Goal: Register for event/course: Sign up to attend an event or enroll in a course

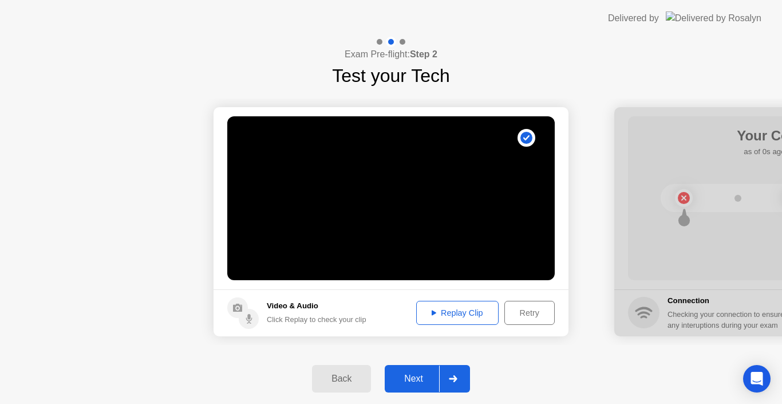
click at [485, 314] on div "Replay Clip" at bounding box center [457, 312] width 74 height 9
click at [429, 384] on div "Next" at bounding box center [413, 378] width 51 height 10
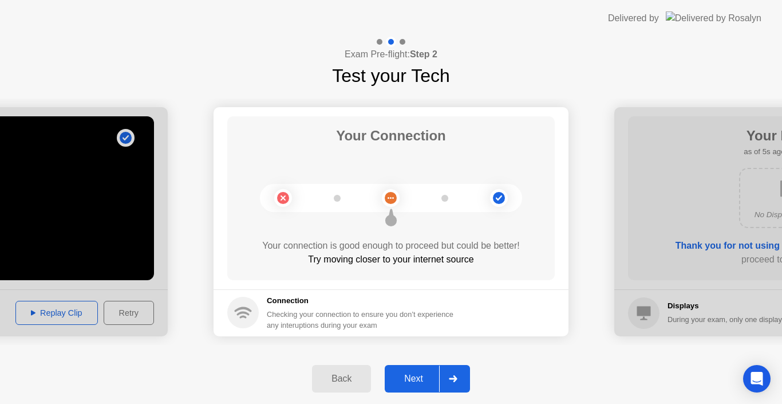
click at [429, 384] on div "Next" at bounding box center [413, 378] width 51 height 10
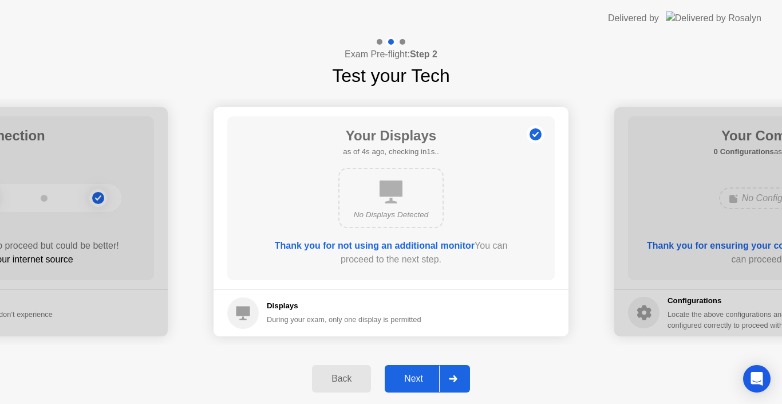
click at [429, 384] on div "Next" at bounding box center [413, 378] width 51 height 10
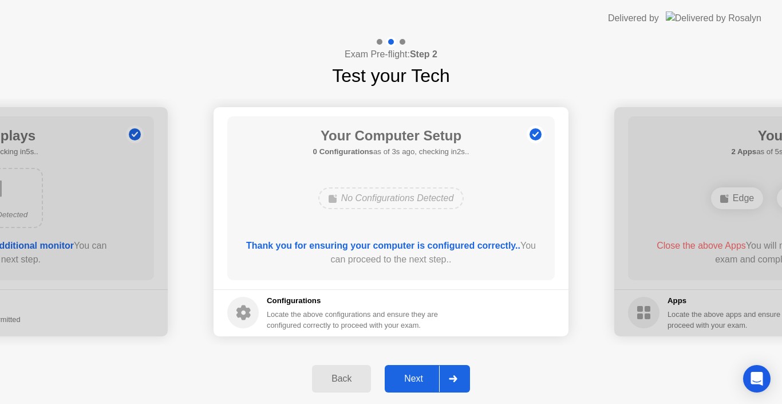
click at [414, 374] on div "Next" at bounding box center [413, 378] width 51 height 10
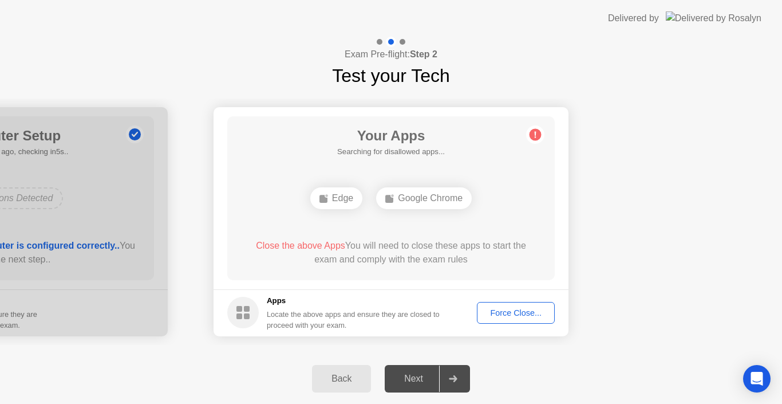
click at [491, 314] on div "Force Close..." at bounding box center [516, 312] width 70 height 9
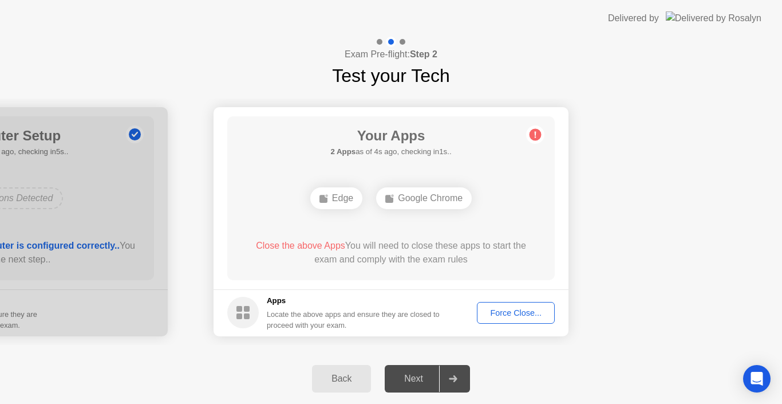
click at [501, 315] on div "Force Close..." at bounding box center [516, 312] width 70 height 9
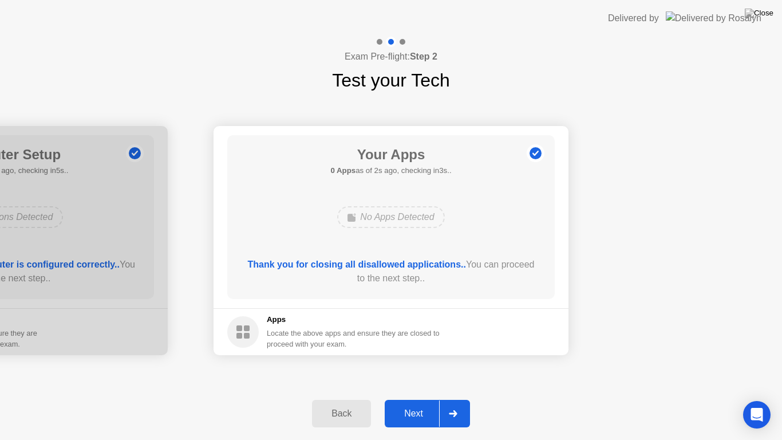
click at [426, 403] on div "Next" at bounding box center [413, 413] width 51 height 10
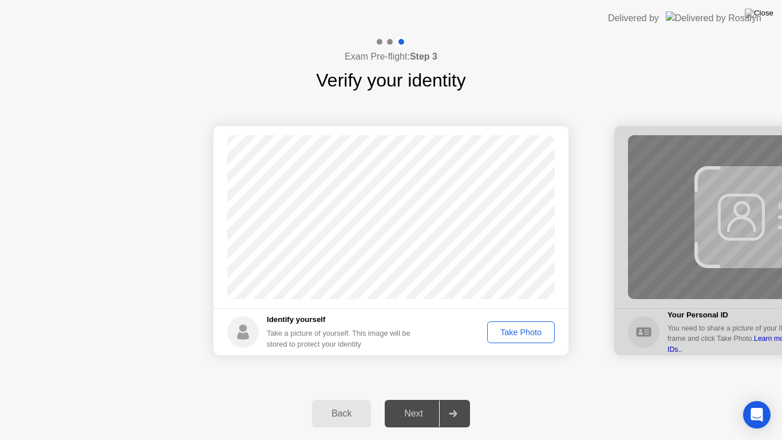
click at [504, 327] on div "Take Photo" at bounding box center [521, 331] width 60 height 9
click at [405, 403] on div "Next" at bounding box center [413, 413] width 51 height 10
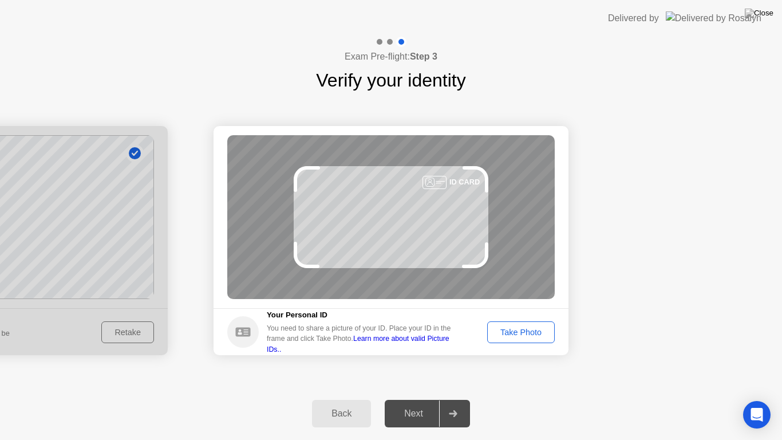
click at [509, 330] on div "Take Photo" at bounding box center [521, 331] width 60 height 9
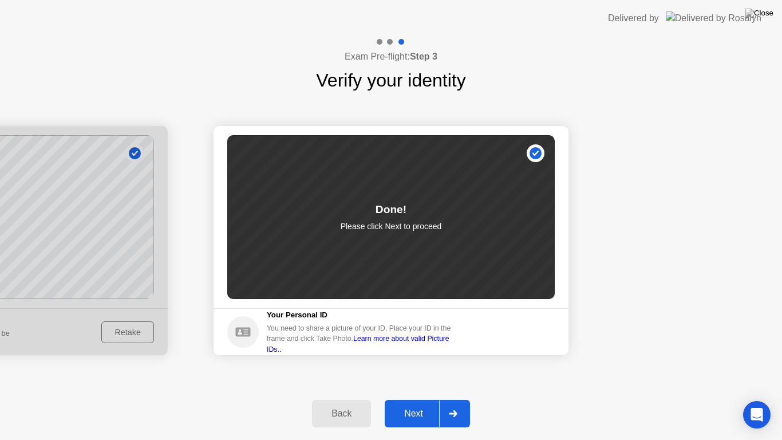
click at [425, 403] on div "Next" at bounding box center [413, 413] width 51 height 10
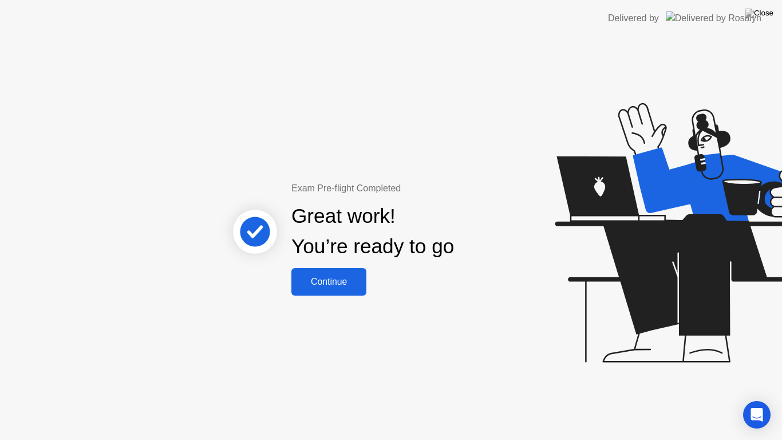
click at [338, 287] on div "Continue" at bounding box center [329, 281] width 68 height 10
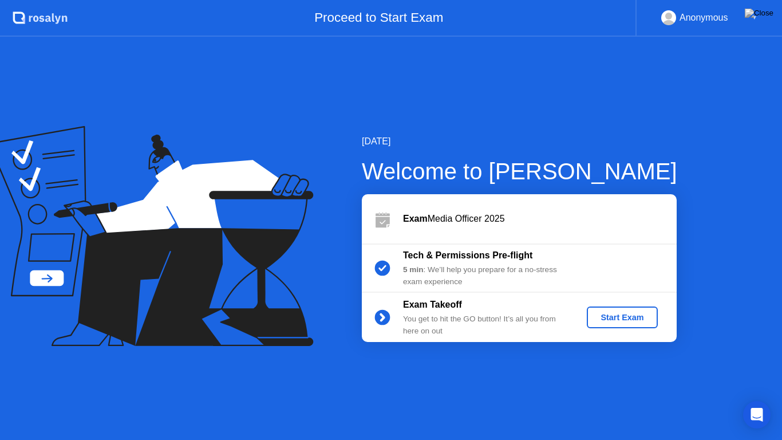
click at [620, 317] on div "Start Exam" at bounding box center [621, 317] width 61 height 9
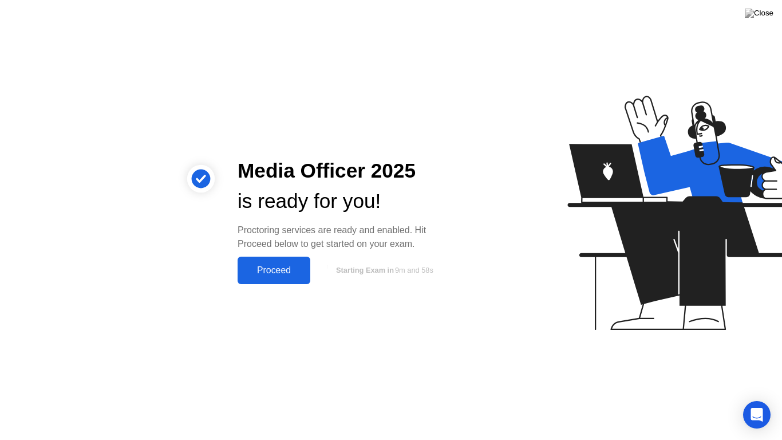
click at [267, 274] on div "Proceed" at bounding box center [274, 270] width 66 height 10
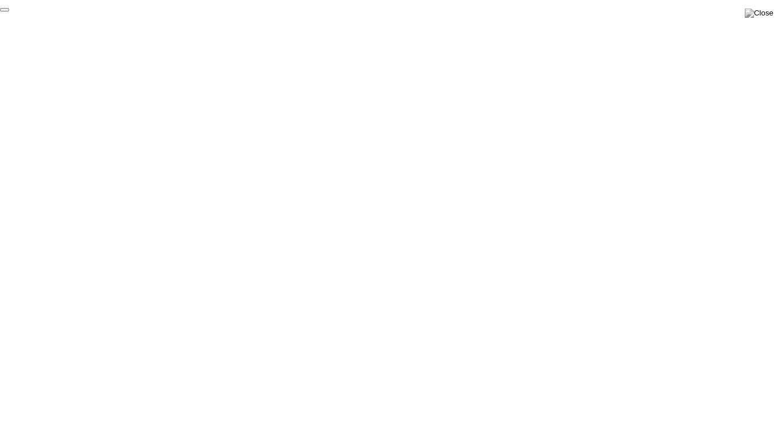
click div "End Proctoring Session"
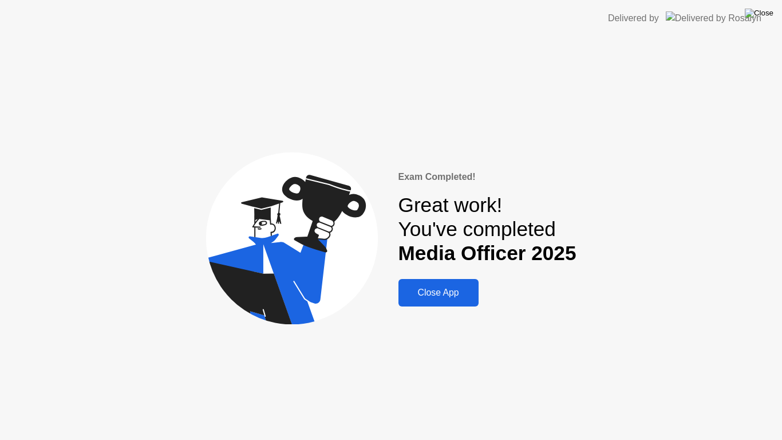
click at [767, 15] on img at bounding box center [759, 13] width 29 height 9
